Goal: Transaction & Acquisition: Subscribe to service/newsletter

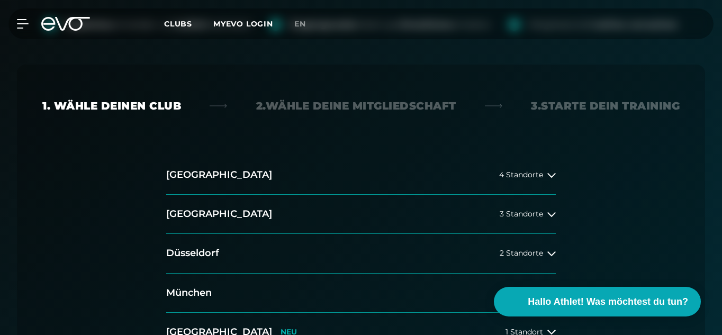
scroll to position [233, 0]
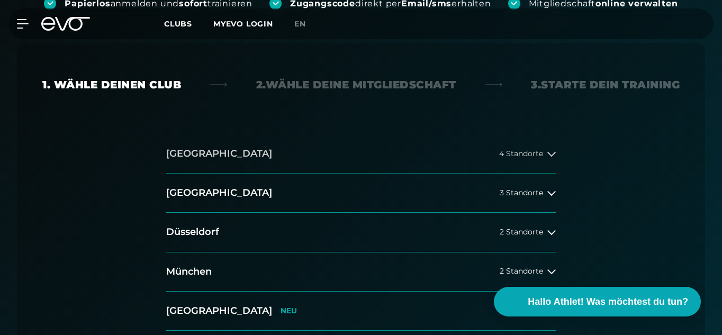
click at [548, 157] on icon at bounding box center [551, 154] width 8 height 8
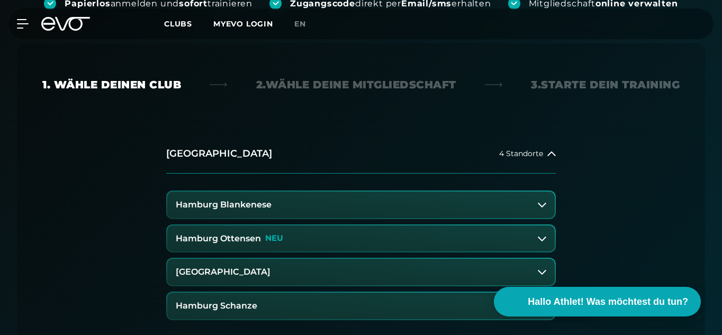
click at [260, 308] on button "Hamburg Schanze" at bounding box center [360, 306] width 387 height 26
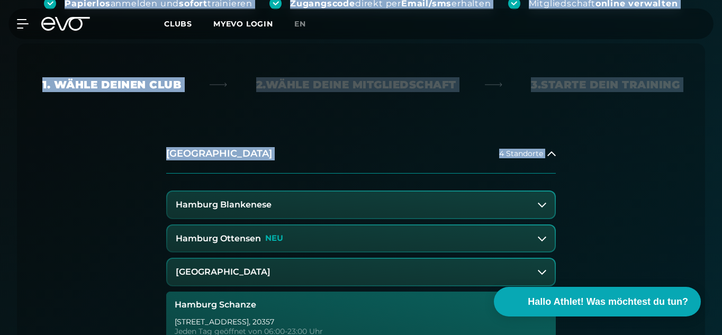
drag, startPoint x: 721, startPoint y: 46, endPoint x: 691, endPoint y: 177, distance: 134.7
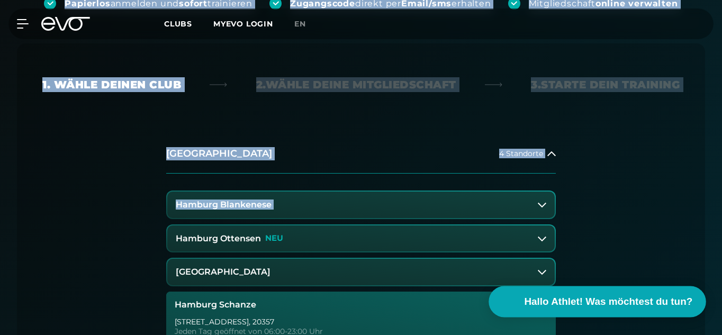
click at [590, 307] on span "Hallo Athlet! Was möchtest du tun?" at bounding box center [608, 301] width 168 height 15
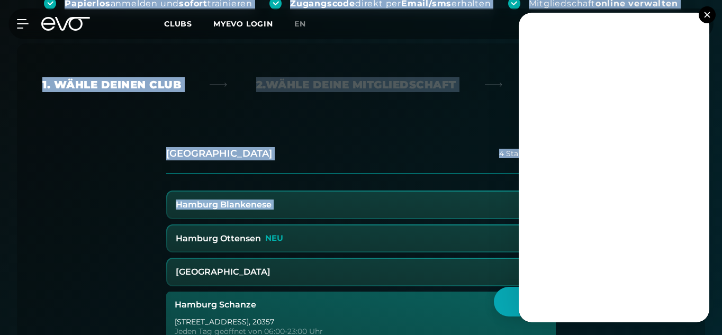
click at [709, 14] on img at bounding box center [707, 15] width 6 height 6
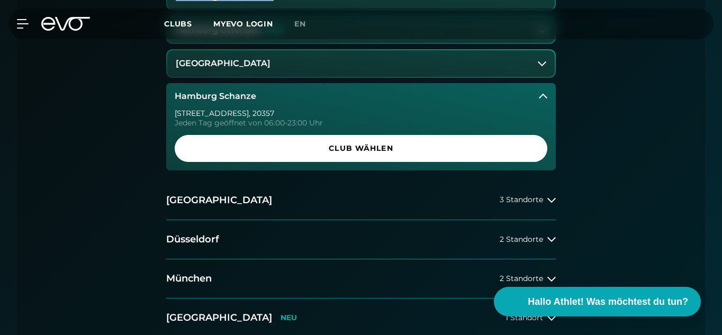
scroll to position [393, 0]
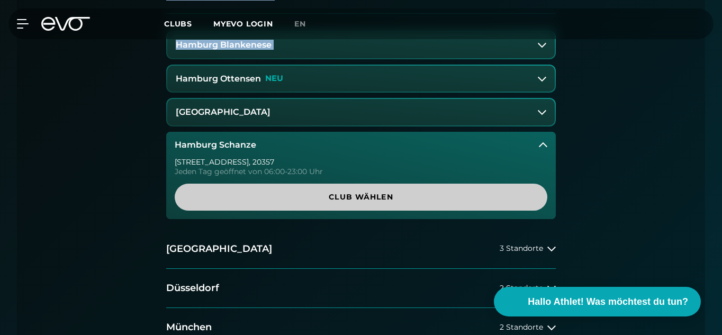
click at [340, 202] on span "Club wählen" at bounding box center [360, 197] width 347 height 11
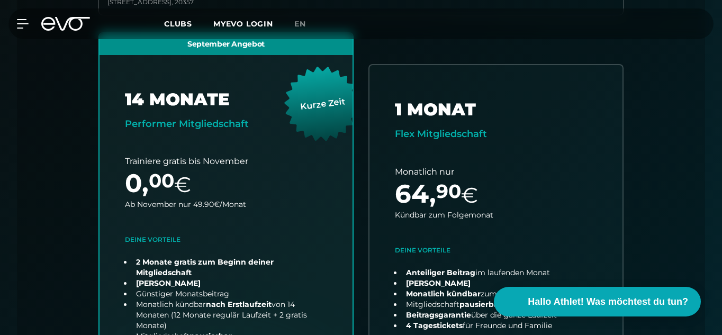
scroll to position [276, 0]
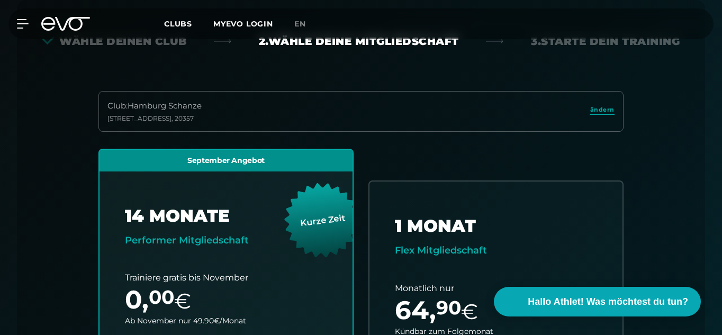
click at [691, 129] on div "Wähle deinen Club 2. Wähle deine Mitgliedschaft 3. Starte dein Training Club : …" at bounding box center [361, 302] width 688 height 605
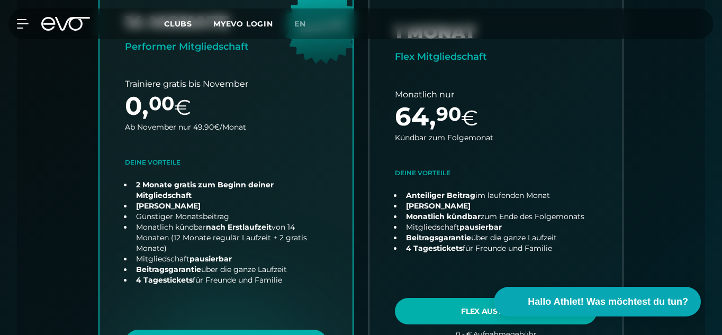
scroll to position [467, 0]
